Goal: Transaction & Acquisition: Purchase product/service

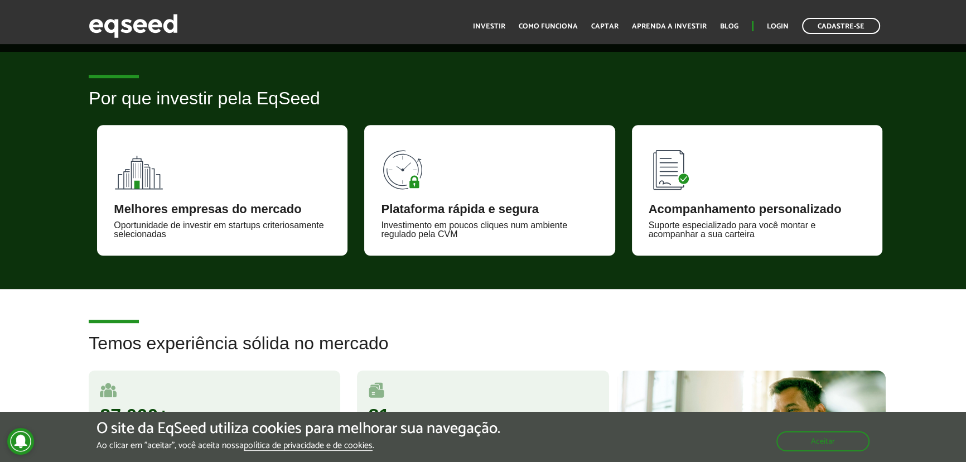
scroll to position [355, 0]
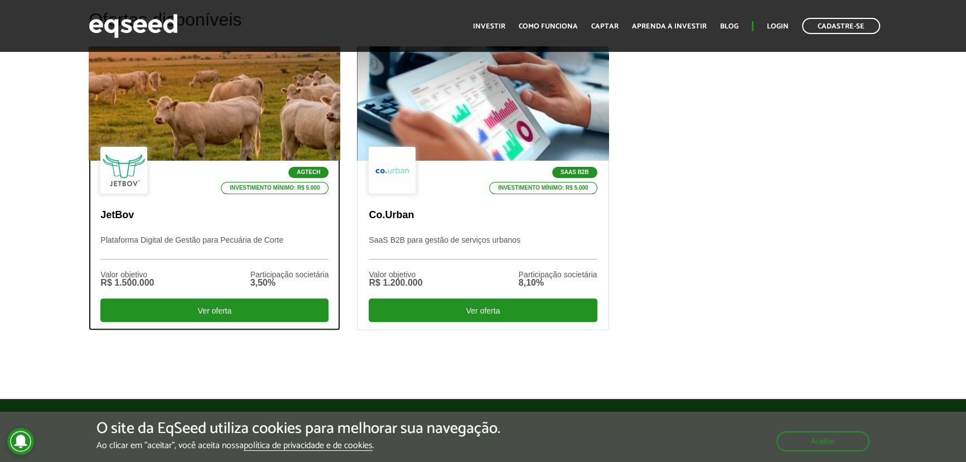
click at [156, 132] on div at bounding box center [215, 103] width 302 height 137
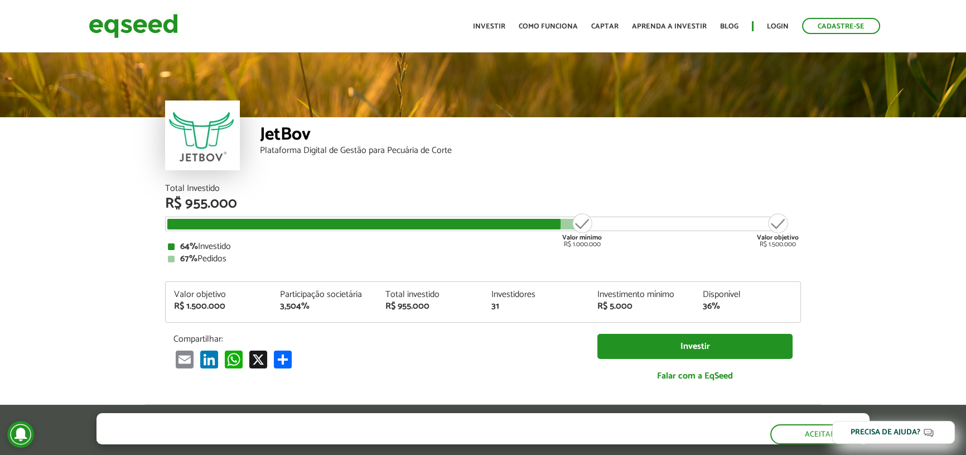
click at [859, 218] on article "JetBov Plataforma Digital de Gestão para Pecuária de Corte Total Investido R$ 9…" at bounding box center [483, 417] width 966 height 734
click at [86, 30] on div "Cadastre-se Toggle navigation Toggle navigation Início Investir Como funciona C…" at bounding box center [482, 26] width 805 height 30
click at [123, 27] on img at bounding box center [133, 26] width 89 height 30
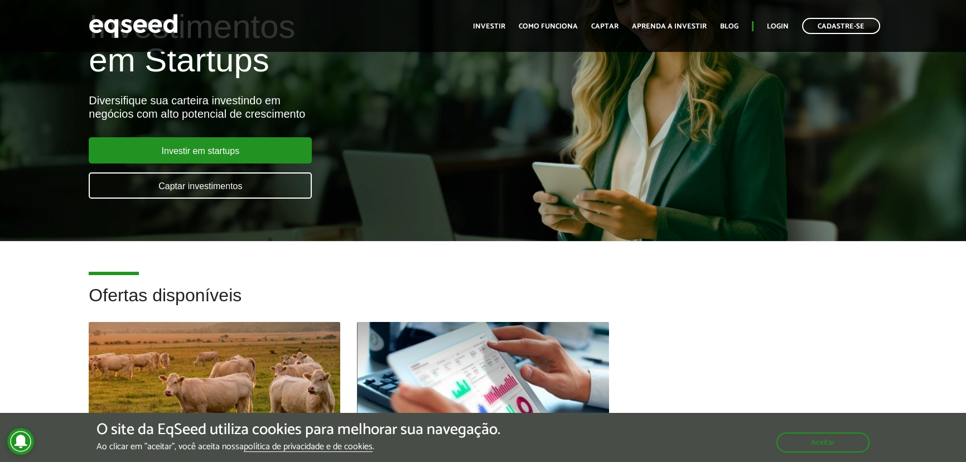
scroll to position [152, 0]
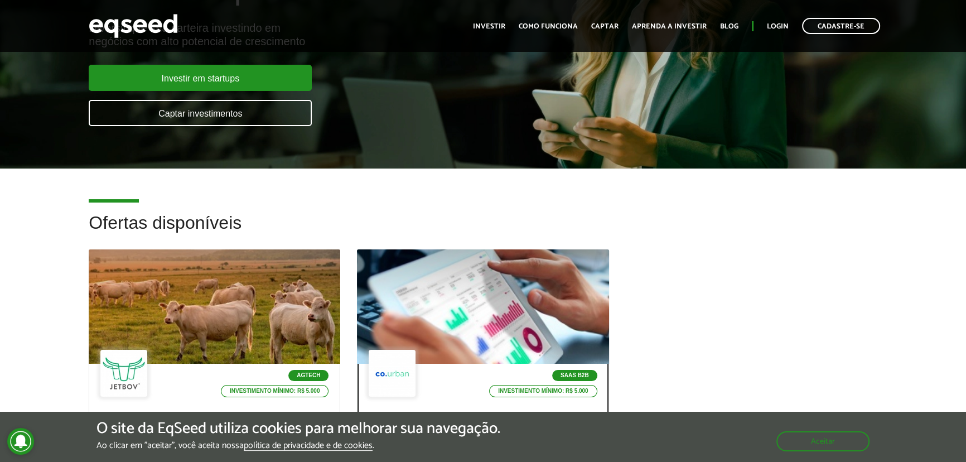
click at [446, 302] on div at bounding box center [483, 306] width 302 height 137
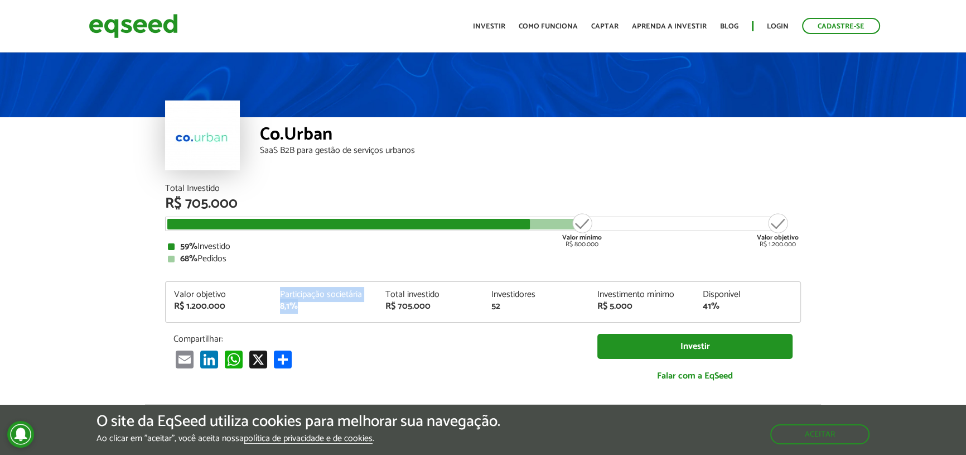
drag, startPoint x: 301, startPoint y: 306, endPoint x: 274, endPoint y: 288, distance: 32.6
click at [274, 288] on div "Valor objetivo R$ 1.200.000 Participação societária 8,1% Total investido R$ 705…" at bounding box center [483, 301] width 636 height 41
click at [147, 227] on article "Co.Urban SaaS B2B para gestão de serviços urbanos Total Investido R$ 705.000 Va…" at bounding box center [483, 417] width 966 height 734
drag, startPoint x: 414, startPoint y: 151, endPoint x: 251, endPoint y: 150, distance: 163.4
click at [251, 150] on div "Co.Urban SaaS B2B para gestão de serviços urbanos" at bounding box center [483, 150] width 636 height 67
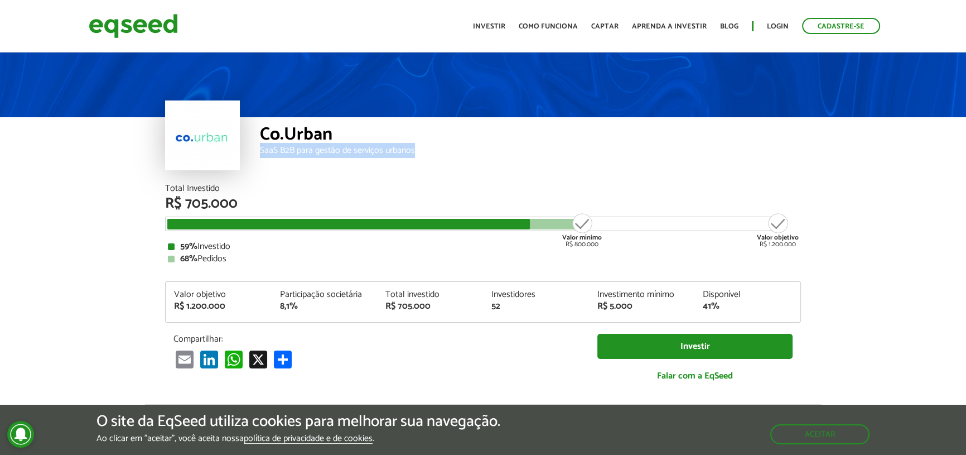
click at [396, 150] on div "SaaS B2B para gestão de serviços urbanos" at bounding box center [530, 150] width 541 height 9
drag, startPoint x: 418, startPoint y: 149, endPoint x: 324, endPoint y: 149, distance: 94.3
click at [324, 149] on div "SaaS B2B para gestão de serviços urbanos" at bounding box center [530, 150] width 541 height 9
drag, startPoint x: 303, startPoint y: 149, endPoint x: 413, endPoint y: 149, distance: 109.9
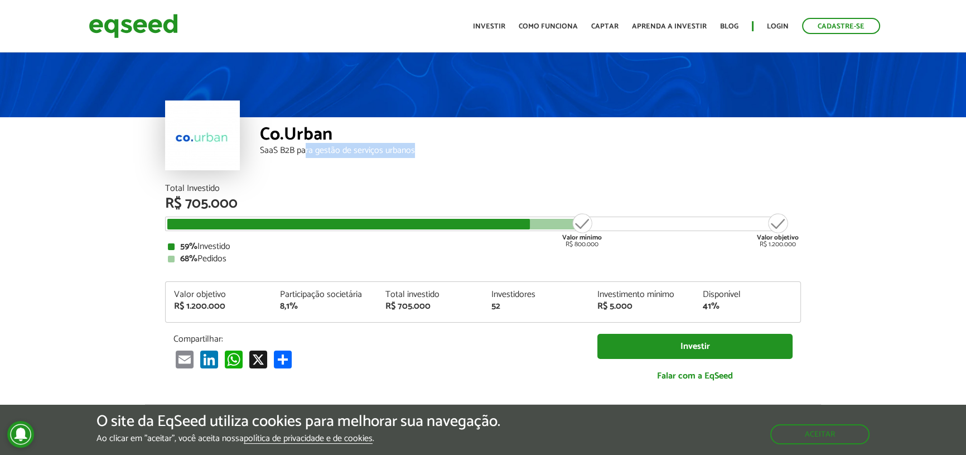
click at [413, 149] on div "SaaS B2B para gestão de serviços urbanos" at bounding box center [530, 150] width 541 height 9
drag, startPoint x: 413, startPoint y: 149, endPoint x: 269, endPoint y: 149, distance: 144.4
click at [269, 149] on div "SaaS B2B para gestão de serviços urbanos" at bounding box center [530, 150] width 541 height 9
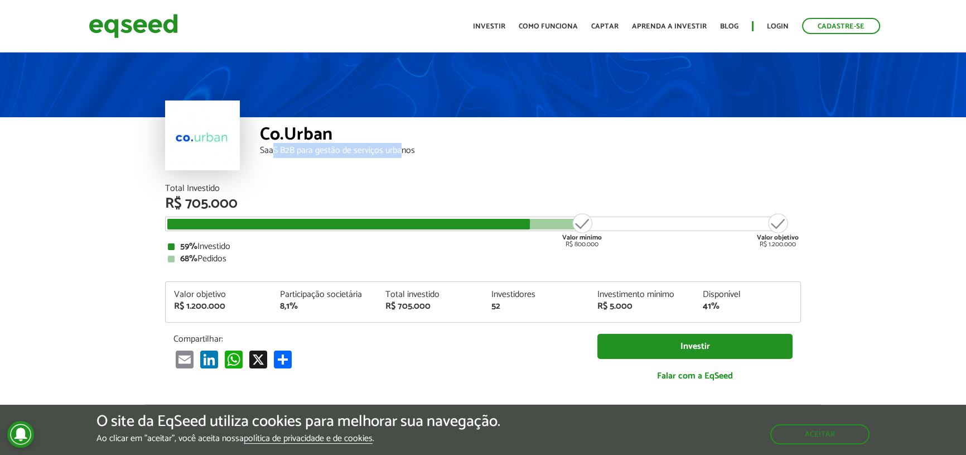
drag, startPoint x: 275, startPoint y: 149, endPoint x: 402, endPoint y: 149, distance: 127.2
click at [402, 149] on div "SaaS B2B para gestão de serviços urbanos" at bounding box center [530, 150] width 541 height 9
drag, startPoint x: 404, startPoint y: 149, endPoint x: 322, endPoint y: 151, distance: 82.0
click at [322, 151] on div "SaaS B2B para gestão de serviços urbanos" at bounding box center [530, 150] width 541 height 9
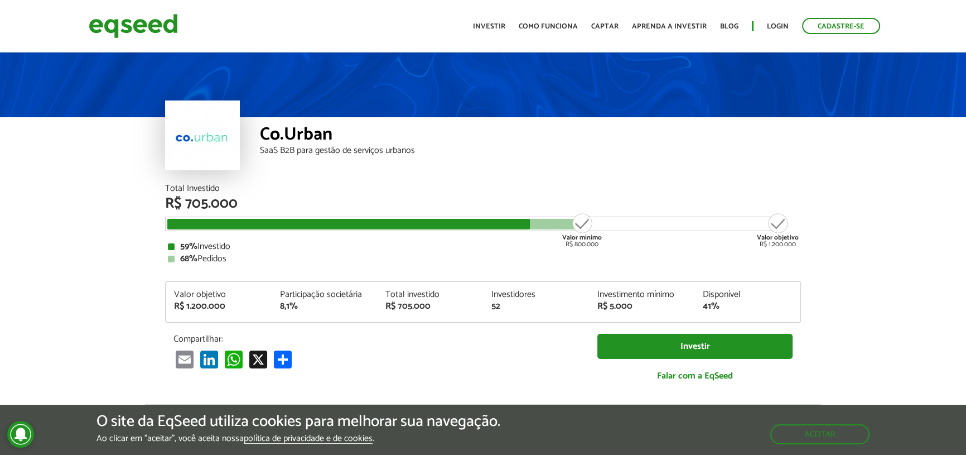
click at [287, 152] on div "SaaS B2B para gestão de serviços urbanos" at bounding box center [530, 150] width 541 height 9
drag, startPoint x: 287, startPoint y: 152, endPoint x: 329, endPoint y: 152, distance: 42.4
click at [329, 152] on div "SaaS B2B para gestão de serviços urbanos" at bounding box center [530, 150] width 541 height 9
